Goal: Information Seeking & Learning: Learn about a topic

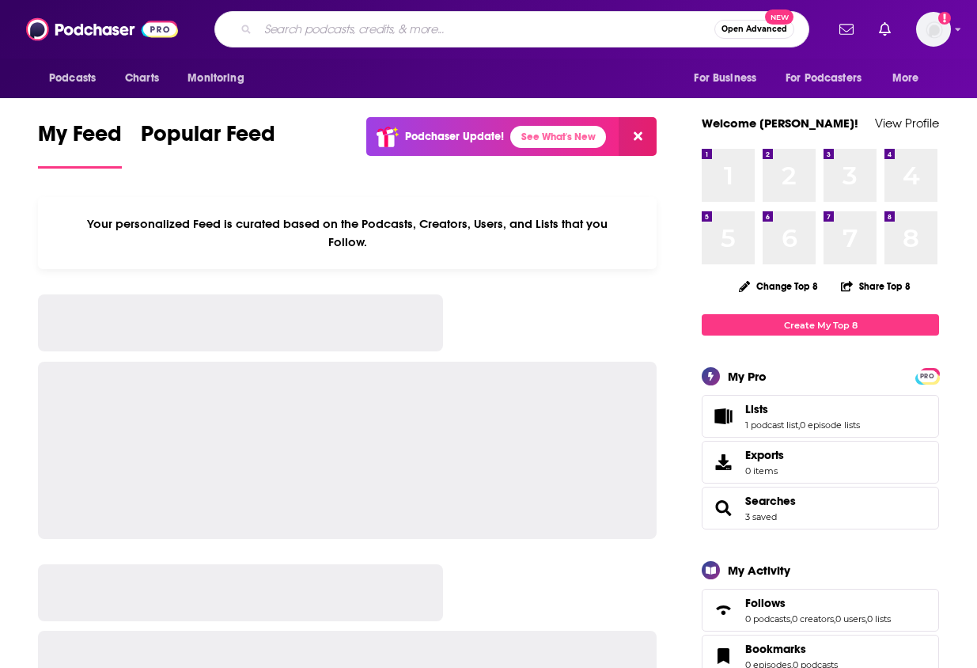
click at [350, 32] on input "Search podcasts, credits, & more..." at bounding box center [486, 29] width 456 height 25
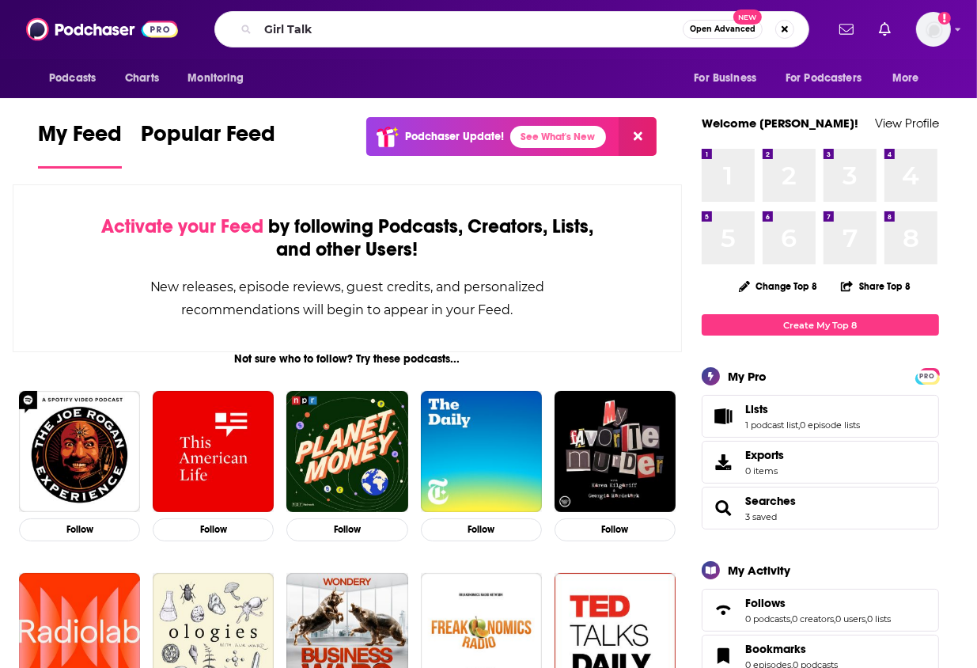
type input "Girl Talk"
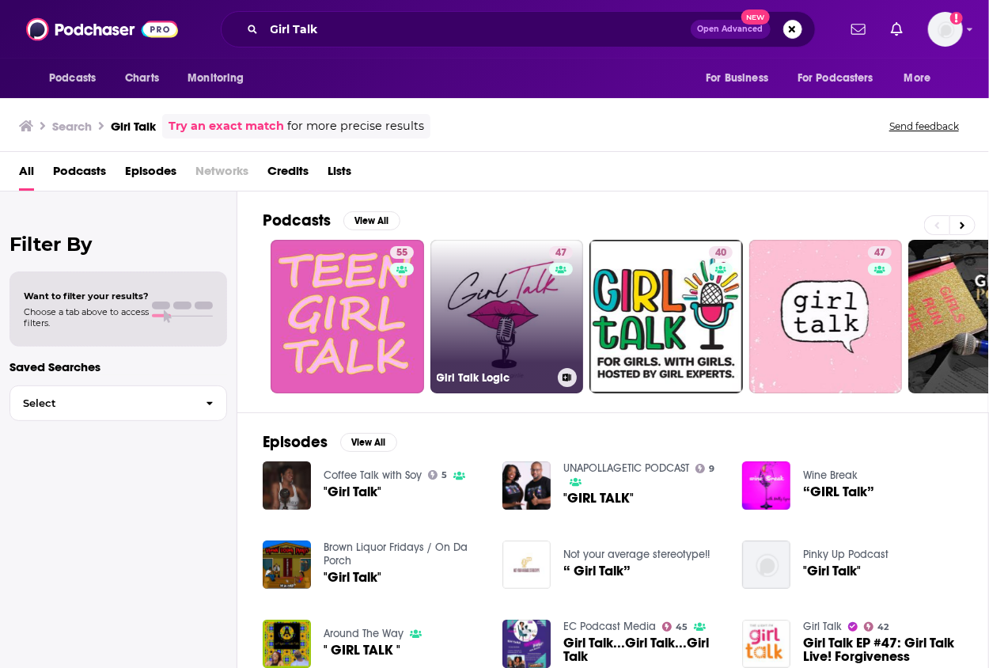
click at [482, 265] on link "47 Girl Talk Logic" at bounding box center [506, 316] width 153 height 153
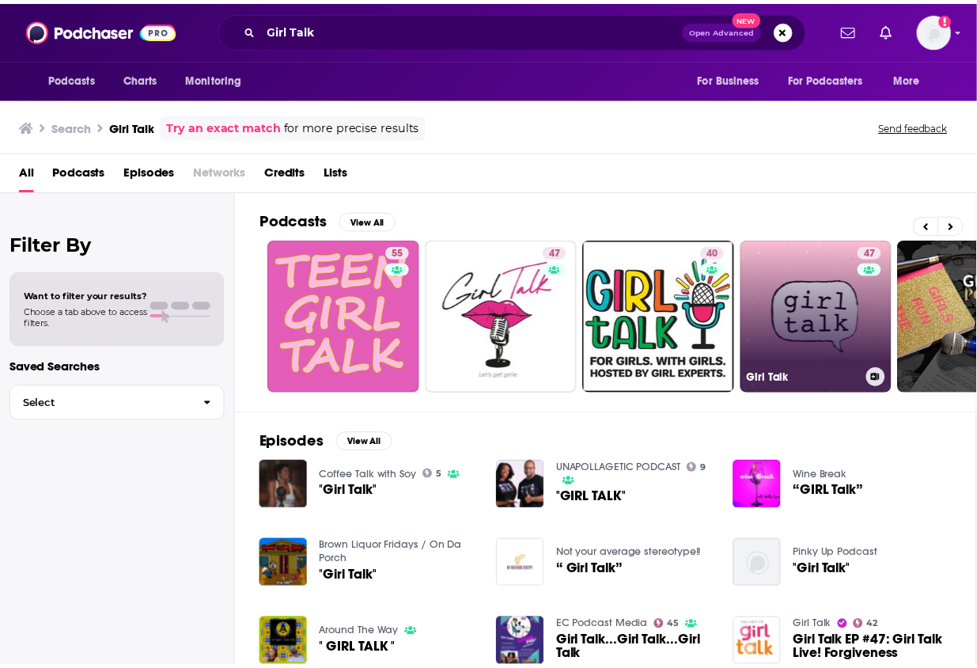
scroll to position [0, 101]
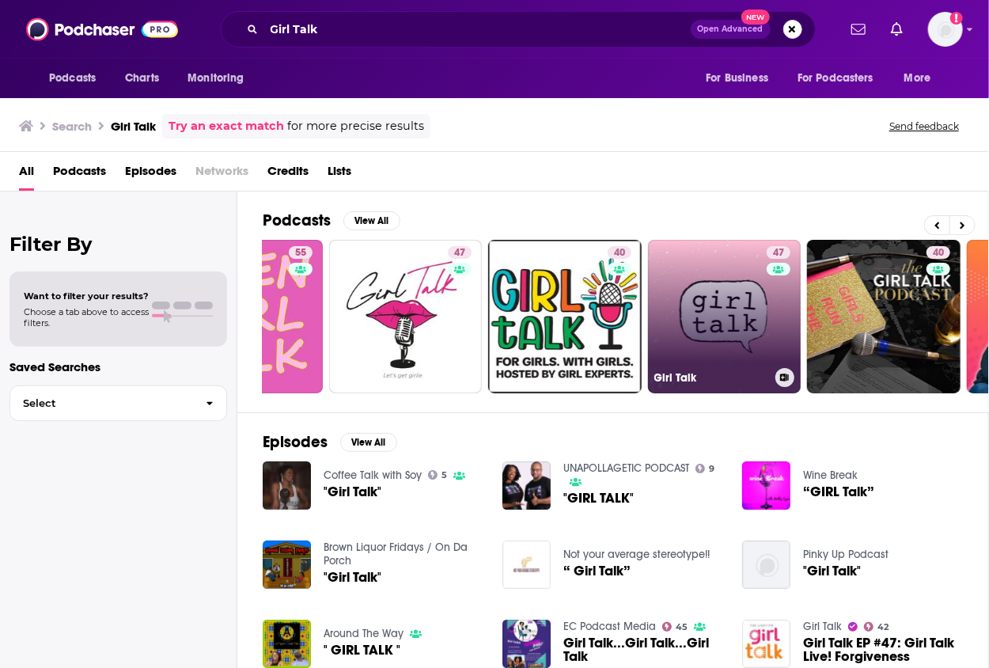
click at [731, 320] on link "47 Girl Talk" at bounding box center [724, 316] width 153 height 153
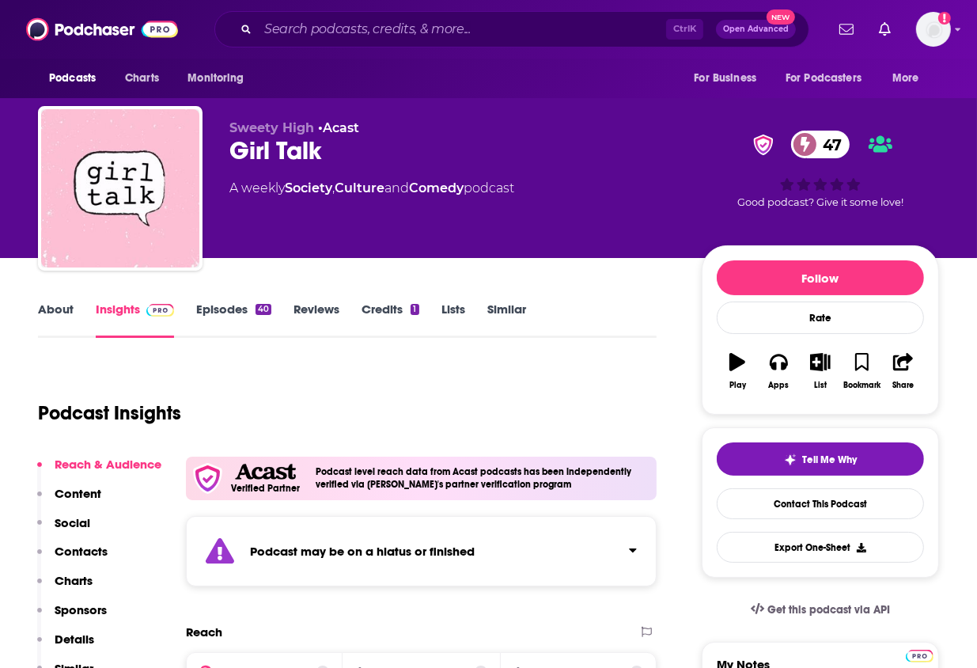
click at [38, 307] on link "About" at bounding box center [56, 319] width 36 height 36
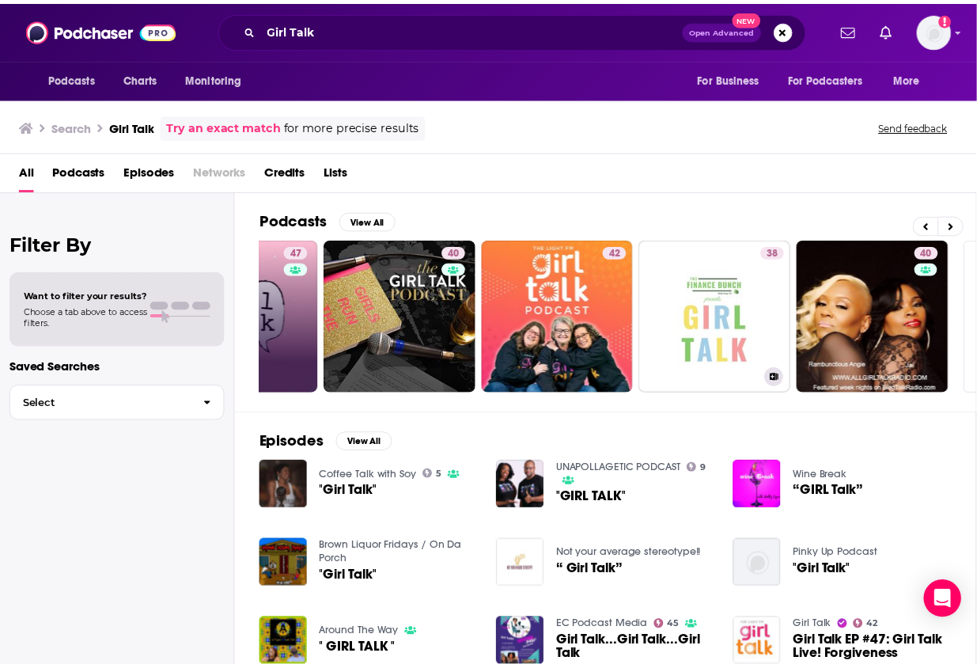
scroll to position [0, 726]
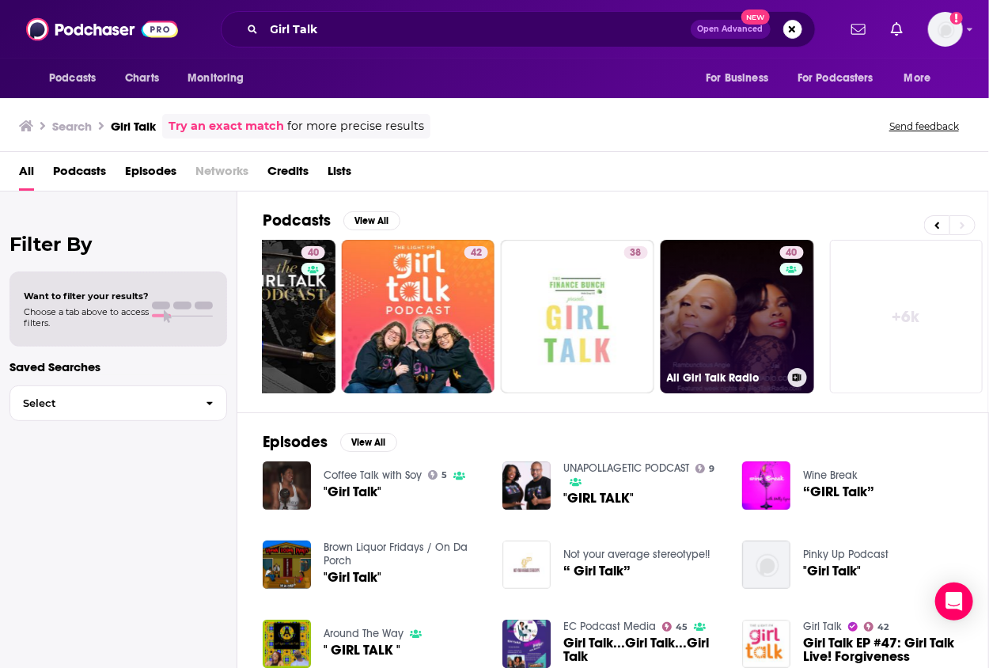
click at [765, 293] on link "40 All Girl Talk Radio" at bounding box center [736, 316] width 153 height 153
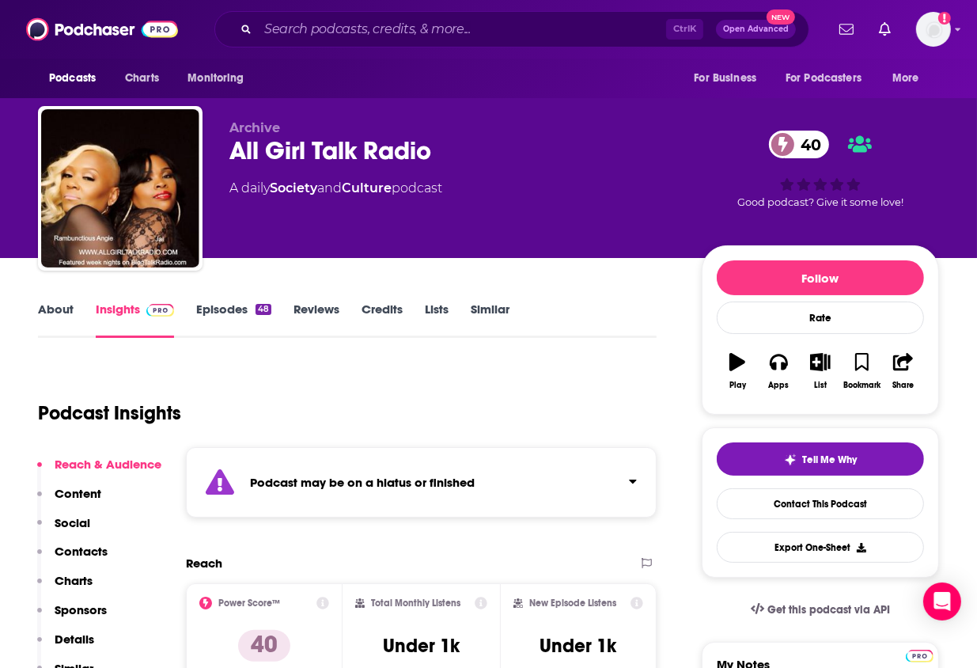
click at [61, 316] on link "About" at bounding box center [56, 319] width 36 height 36
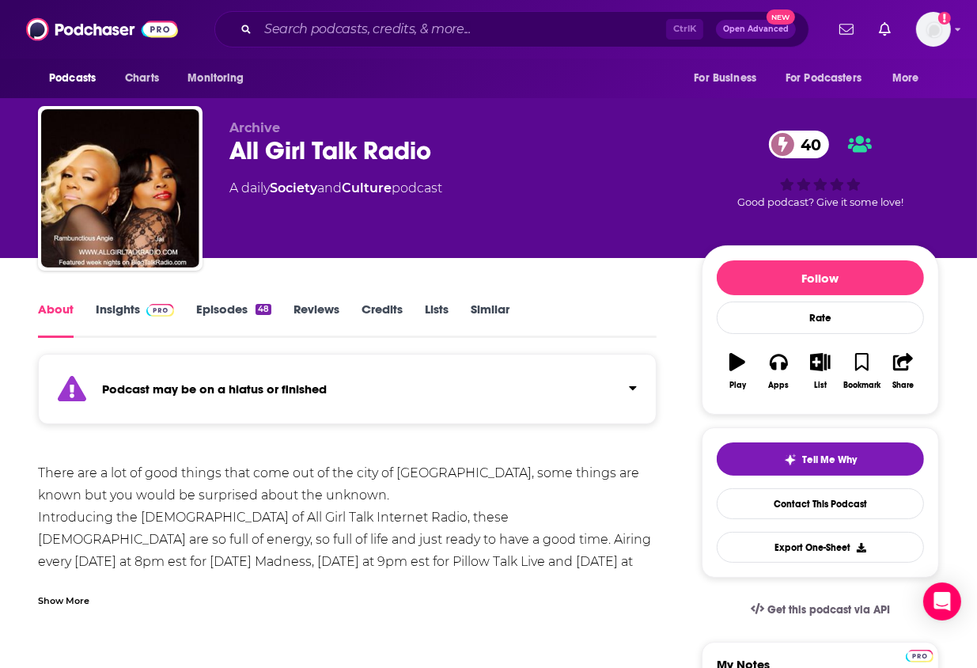
click at [122, 303] on link "Insights" at bounding box center [135, 319] width 78 height 36
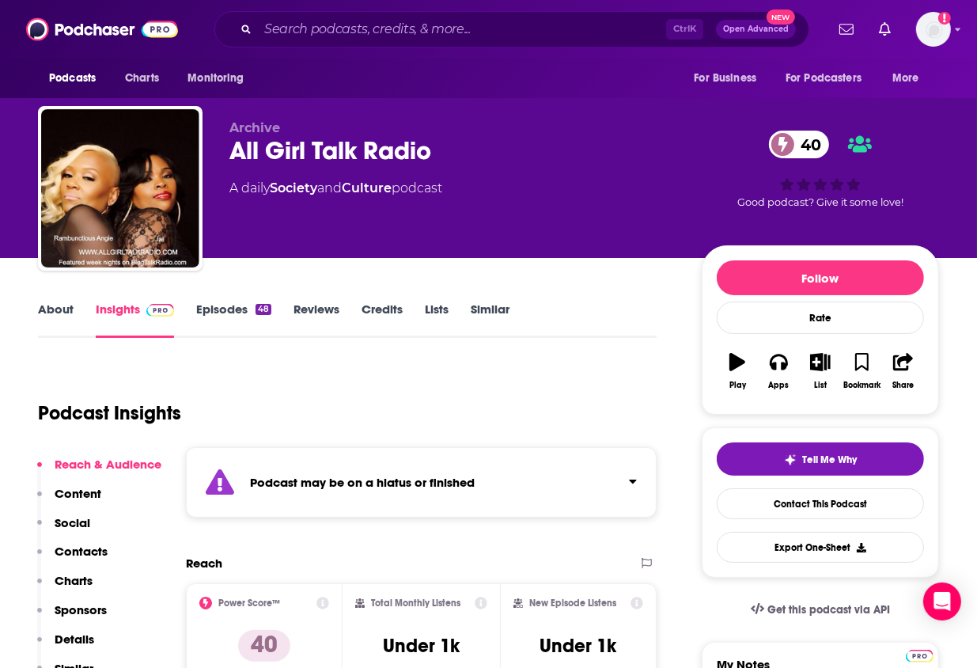
click at [538, 472] on div "Podcast may be on a hiatus or finished" at bounding box center [421, 482] width 471 height 70
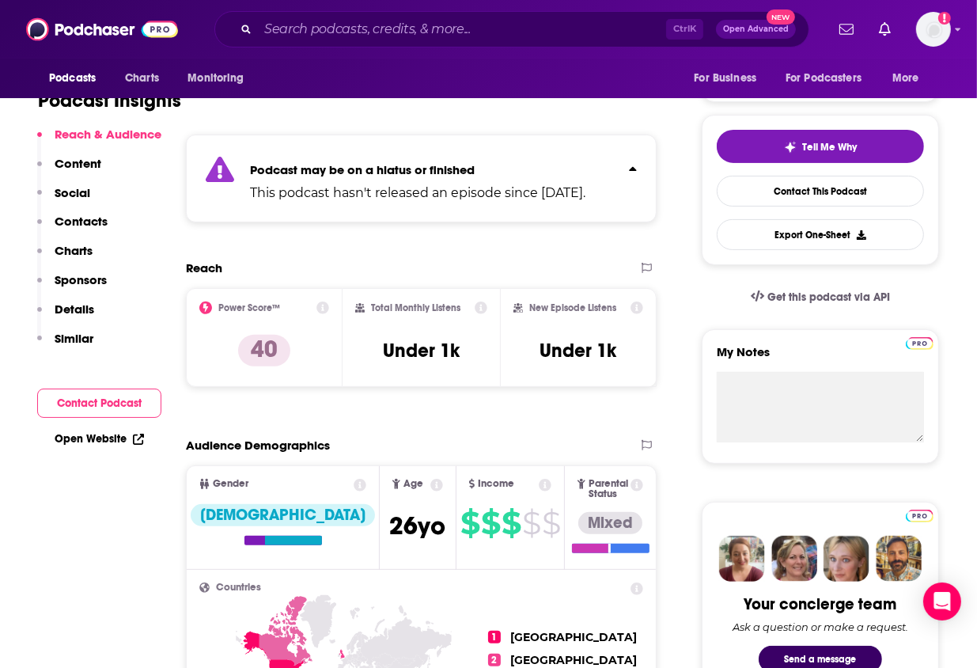
scroll to position [313, 0]
